Goal: Information Seeking & Learning: Learn about a topic

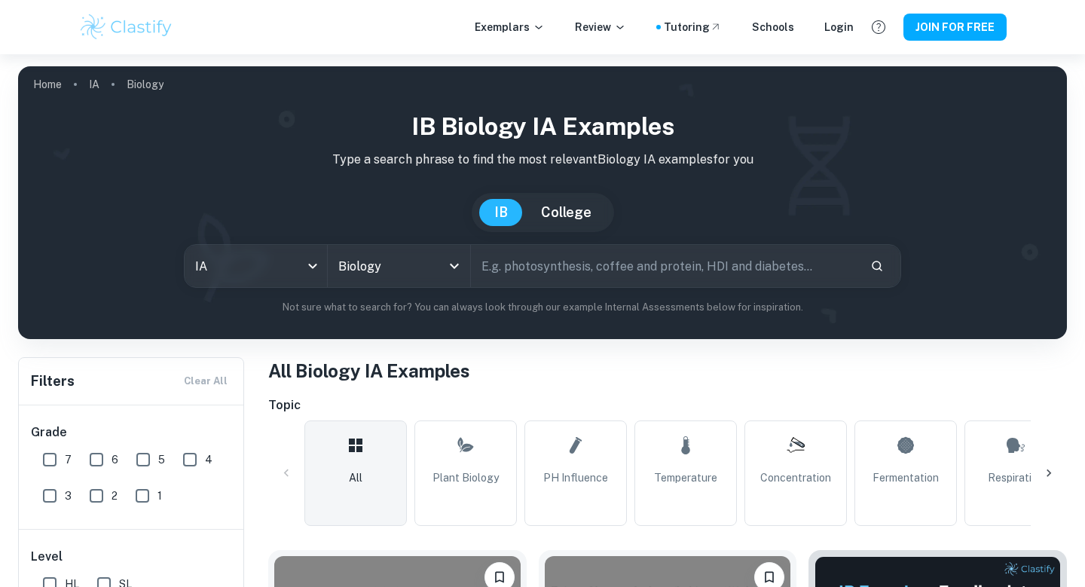
scroll to position [140, 0]
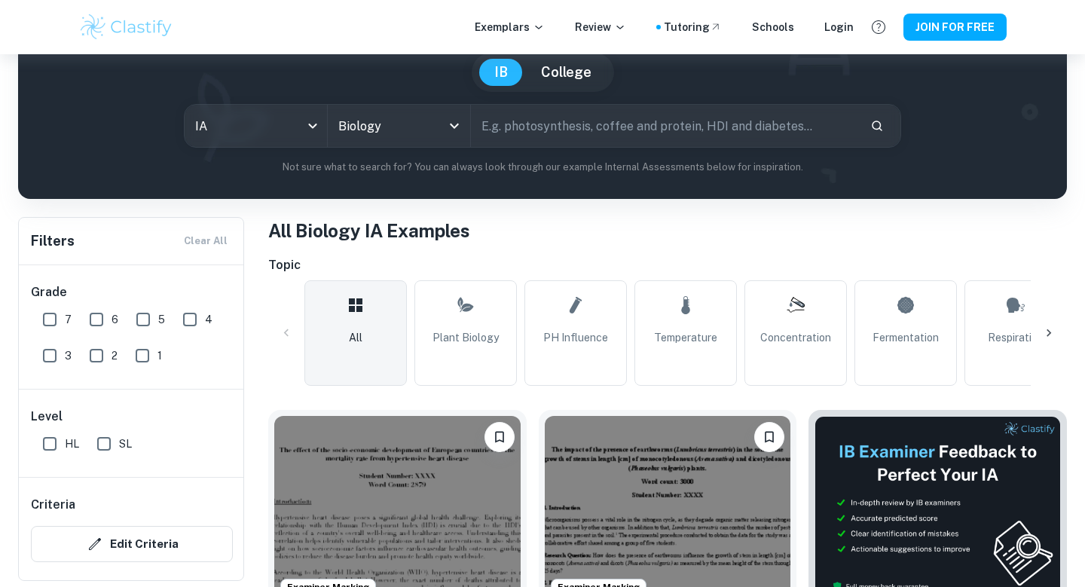
click at [45, 328] on input "7" at bounding box center [50, 319] width 30 height 30
checkbox input "true"
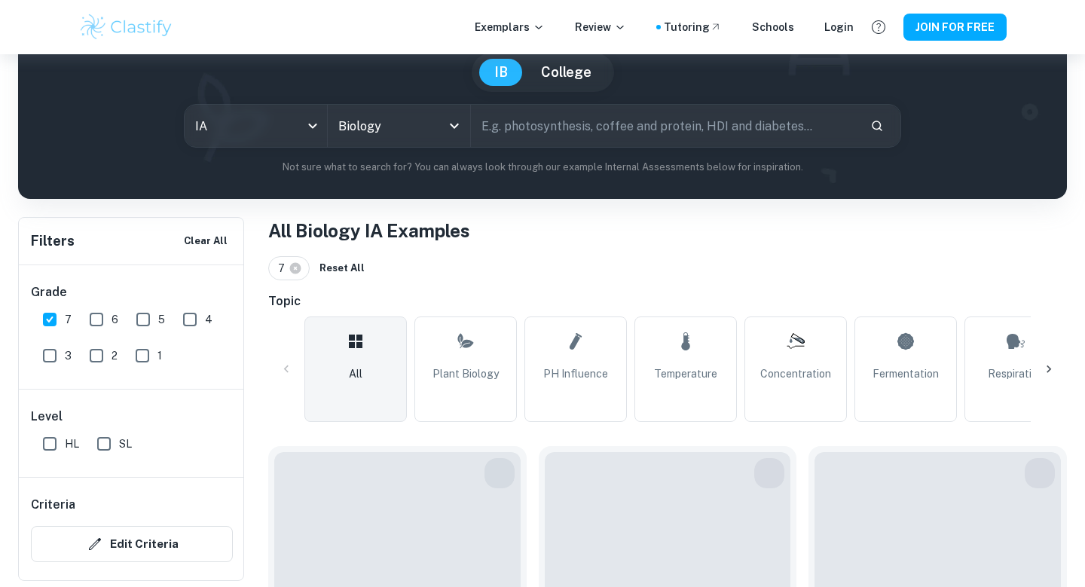
click at [44, 441] on input "HL" at bounding box center [50, 444] width 30 height 30
checkbox input "true"
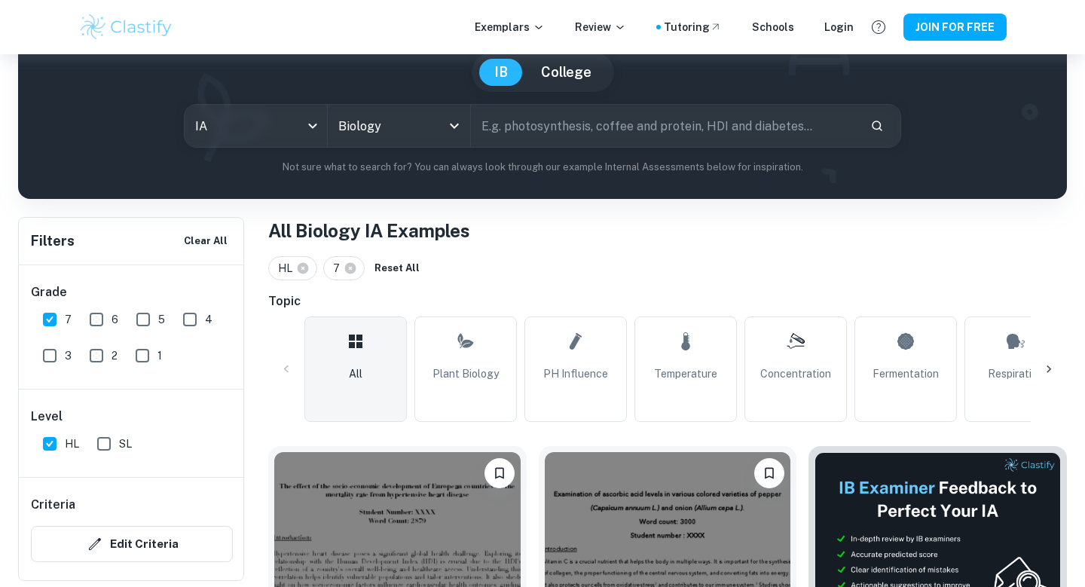
click at [94, 319] on input "6" at bounding box center [96, 319] width 30 height 30
checkbox input "true"
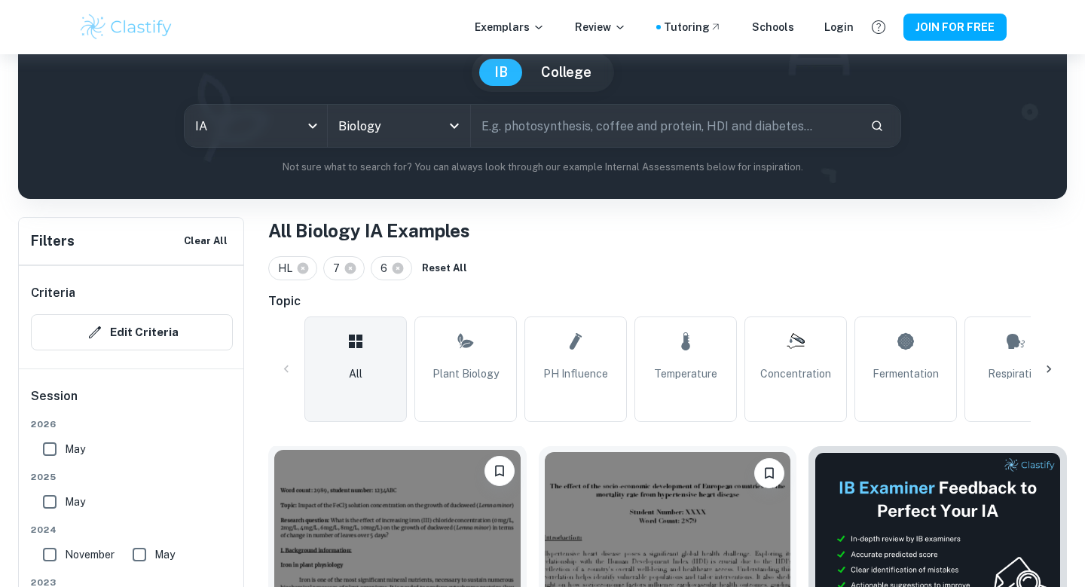
scroll to position [312, 0]
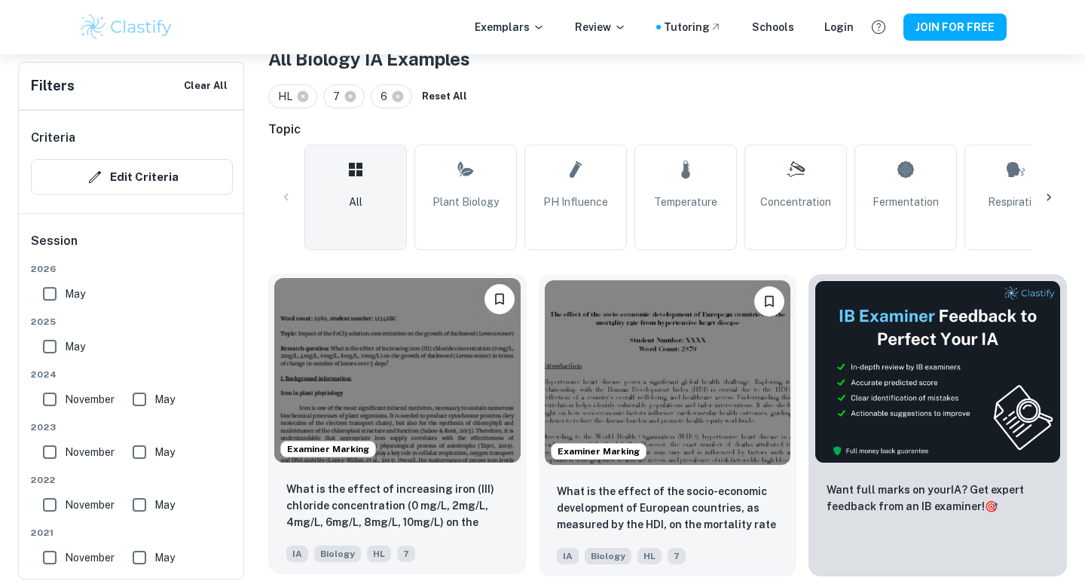
click at [457, 402] on img at bounding box center [397, 370] width 246 height 185
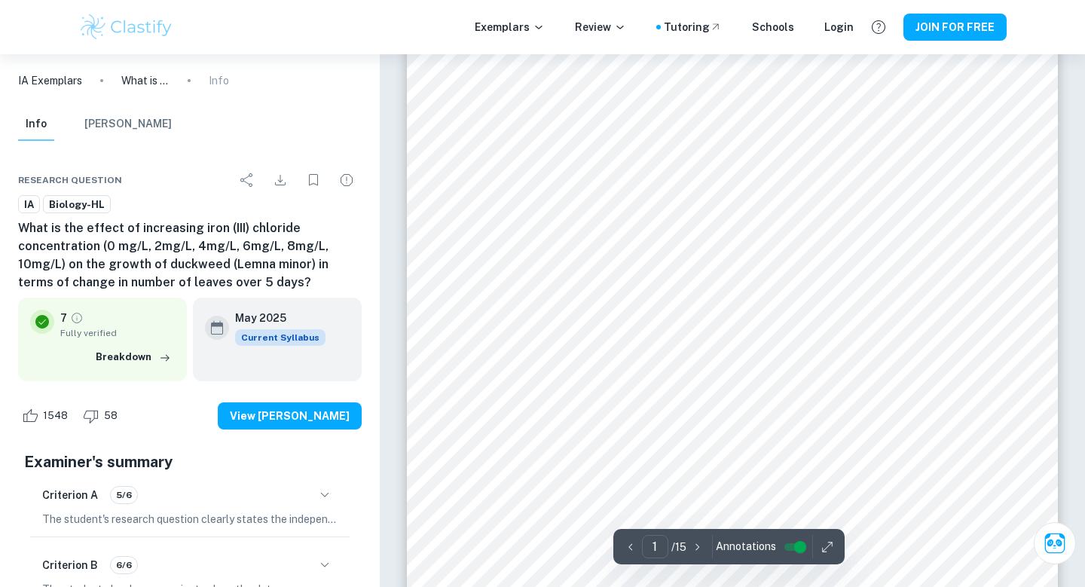
scroll to position [182, 0]
